Goal: Task Accomplishment & Management: Use online tool/utility

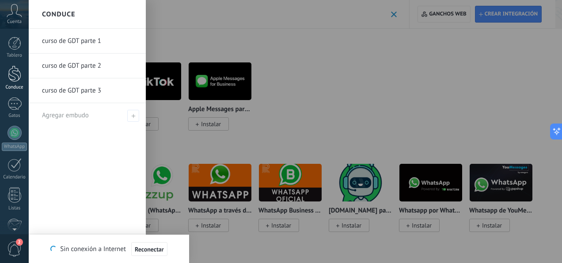
click at [17, 79] on div at bounding box center [14, 73] width 13 height 16
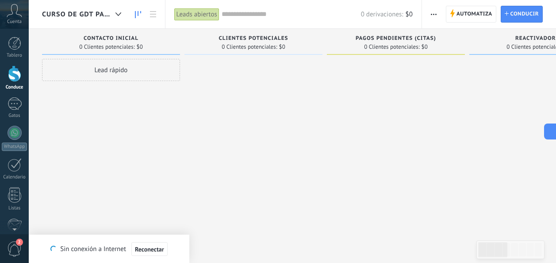
click at [58, 16] on span "curso de GDT parte 1" at bounding box center [77, 14] width 70 height 8
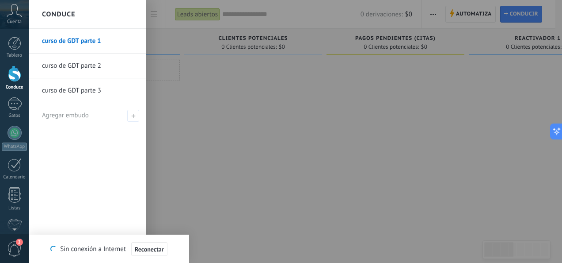
click at [58, 16] on h2 "Conduce" at bounding box center [58, 14] width 33 height 28
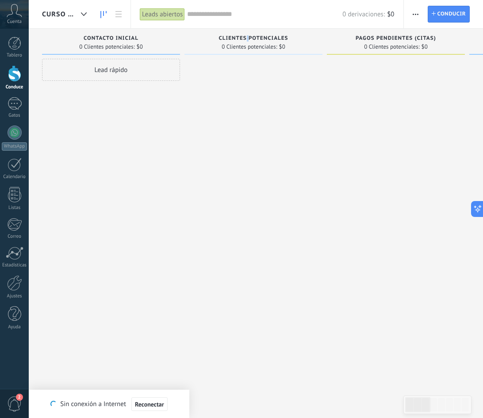
click at [247, 39] on span "clientes potenciales" at bounding box center [253, 38] width 69 height 6
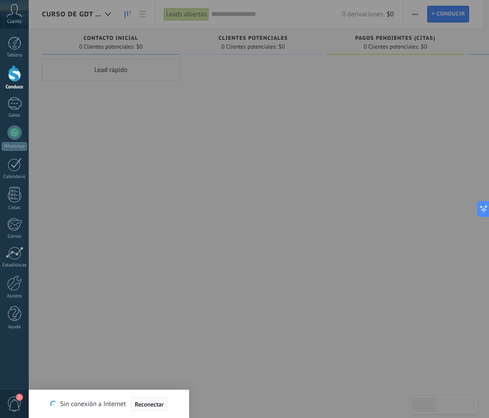
click at [154, 262] on span "Reconectar" at bounding box center [149, 404] width 29 height 6
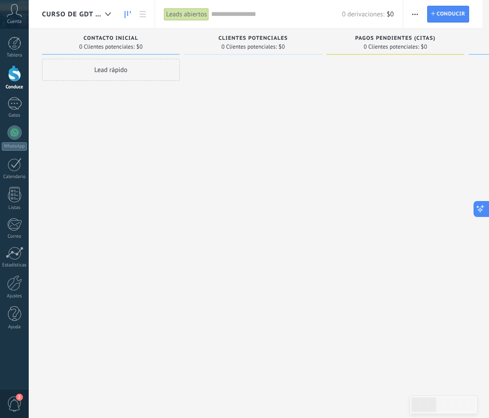
click at [480, 208] on icon at bounding box center [480, 209] width 9 height 9
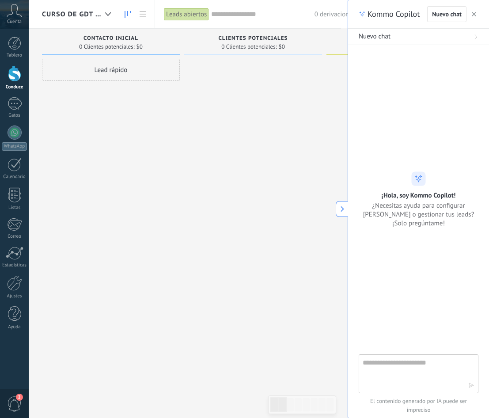
click at [341, 208] on icon at bounding box center [342, 209] width 6 height 6
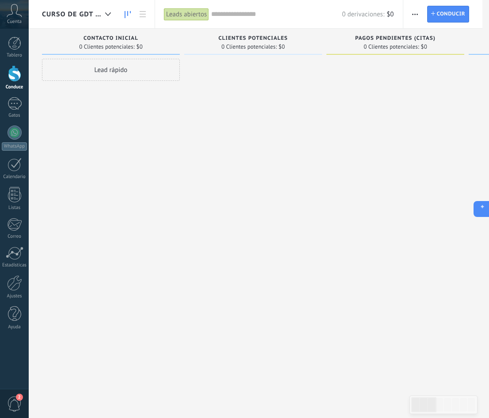
click at [478, 209] on icon at bounding box center [480, 209] width 9 height 9
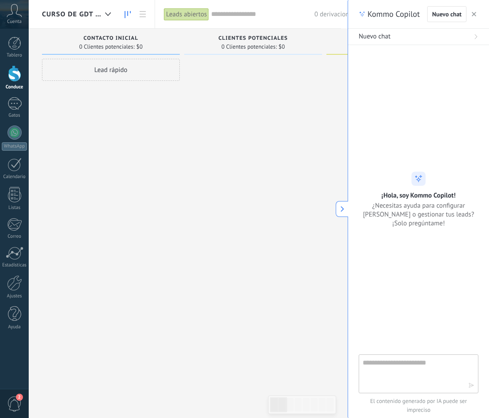
click at [340, 208] on icon at bounding box center [342, 209] width 6 height 6
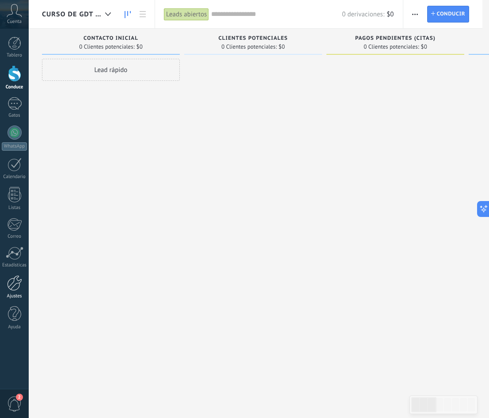
click at [16, 262] on div at bounding box center [14, 282] width 15 height 15
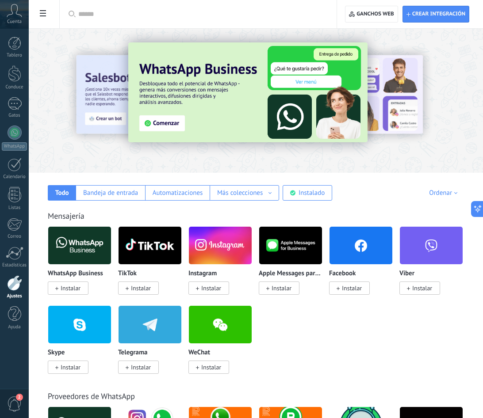
click at [349, 262] on span "Instalar" at bounding box center [352, 288] width 20 height 8
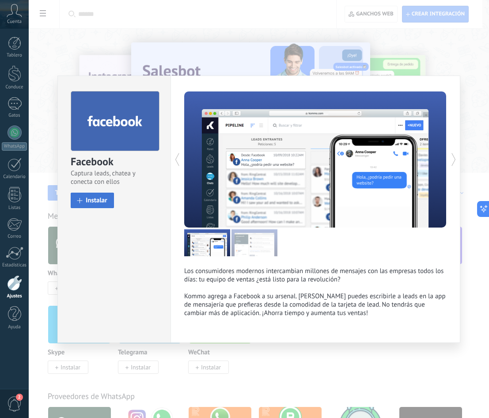
click at [101, 202] on span "Instalar" at bounding box center [97, 200] width 22 height 7
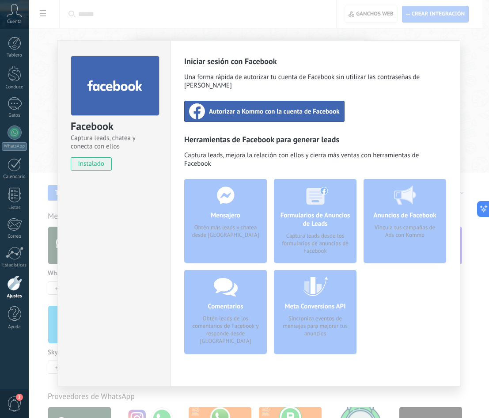
click at [241, 107] on span "Autorizar a Kommo con la cuenta de Facebook" at bounding box center [274, 111] width 131 height 9
